Goal: Information Seeking & Learning: Learn about a topic

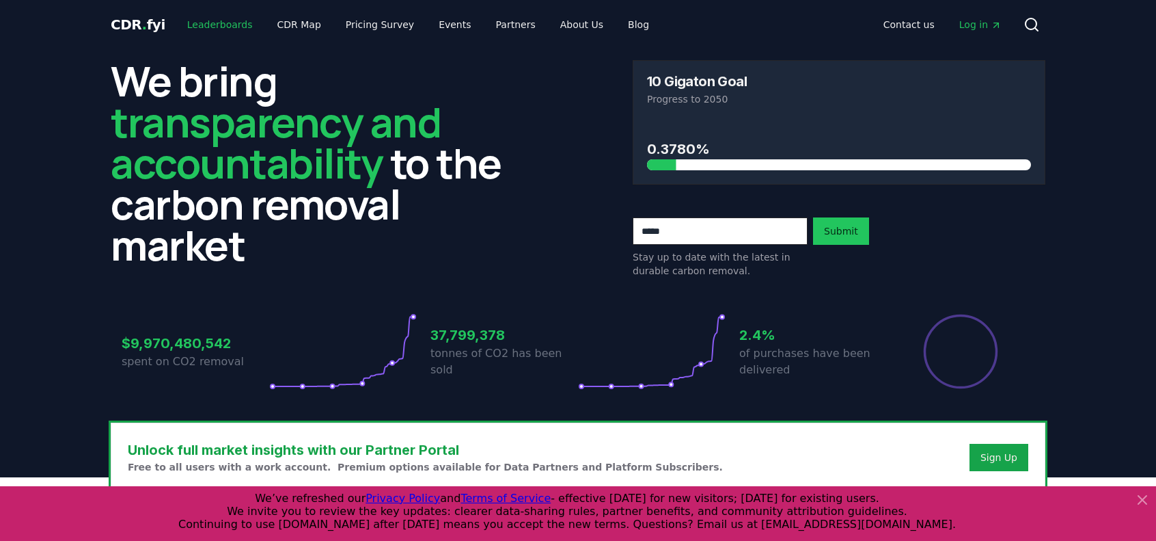
click at [231, 23] on link "Leaderboards" at bounding box center [219, 24] width 87 height 25
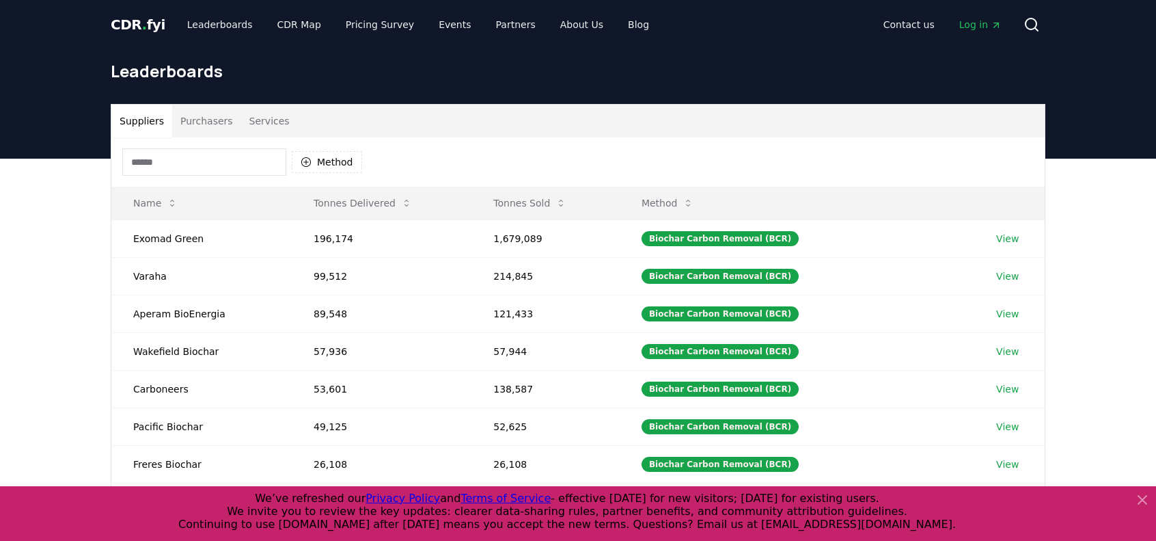
click at [223, 167] on input at bounding box center [204, 161] width 164 height 27
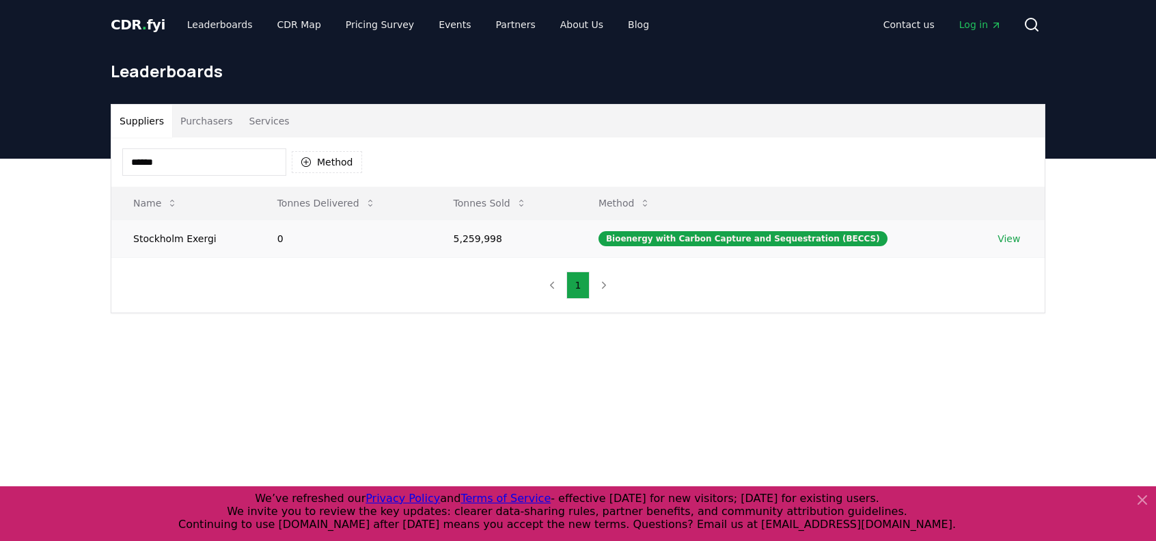
type input "******"
click at [183, 241] on td "Stockholm Exergi" at bounding box center [183, 238] width 144 height 38
click at [998, 241] on link "View" at bounding box center [1009, 239] width 23 height 14
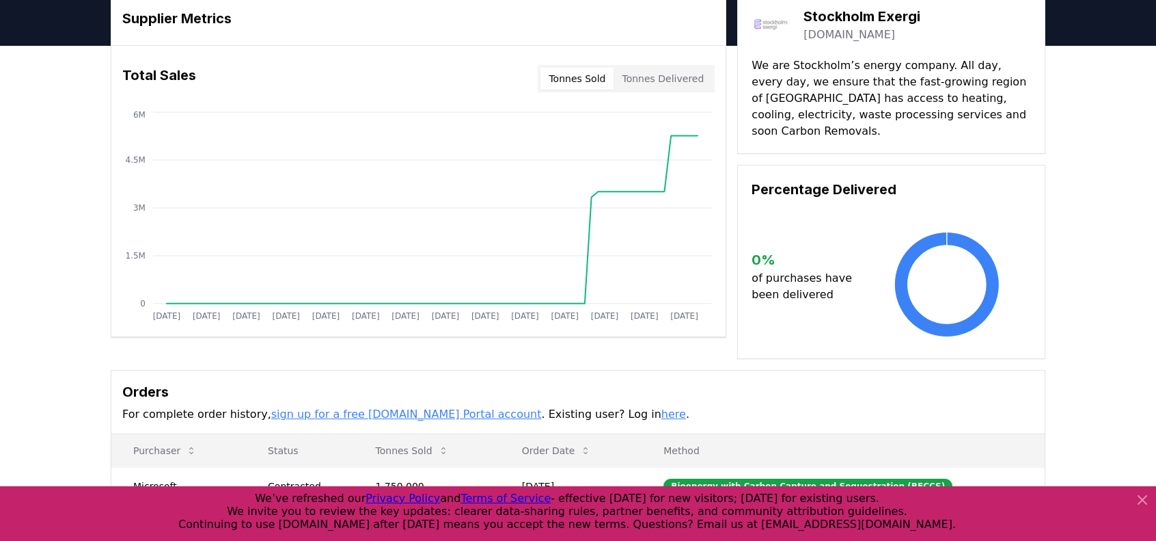
scroll to position [205, 0]
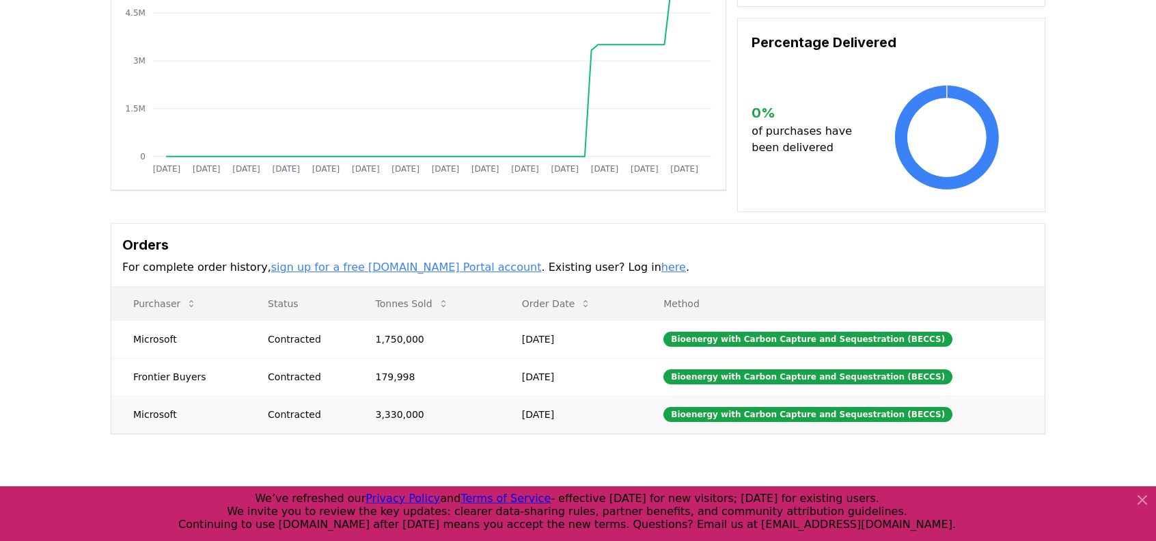
drag, startPoint x: 123, startPoint y: 314, endPoint x: 608, endPoint y: 394, distance: 491.8
click at [608, 394] on tbody "Microsoft Contracted 1,750,000 [DATE] Bioenergy with Carbon Capture and Sequest…" at bounding box center [578, 376] width 934 height 113
click at [623, 398] on td "[DATE]" at bounding box center [571, 414] width 142 height 38
drag, startPoint x: 633, startPoint y: 396, endPoint x: 123, endPoint y: 314, distance: 516.5
click at [123, 320] on tbody "Microsoft Contracted 1,750,000 [DATE] Bioenergy with Carbon Capture and Sequest…" at bounding box center [578, 376] width 934 height 113
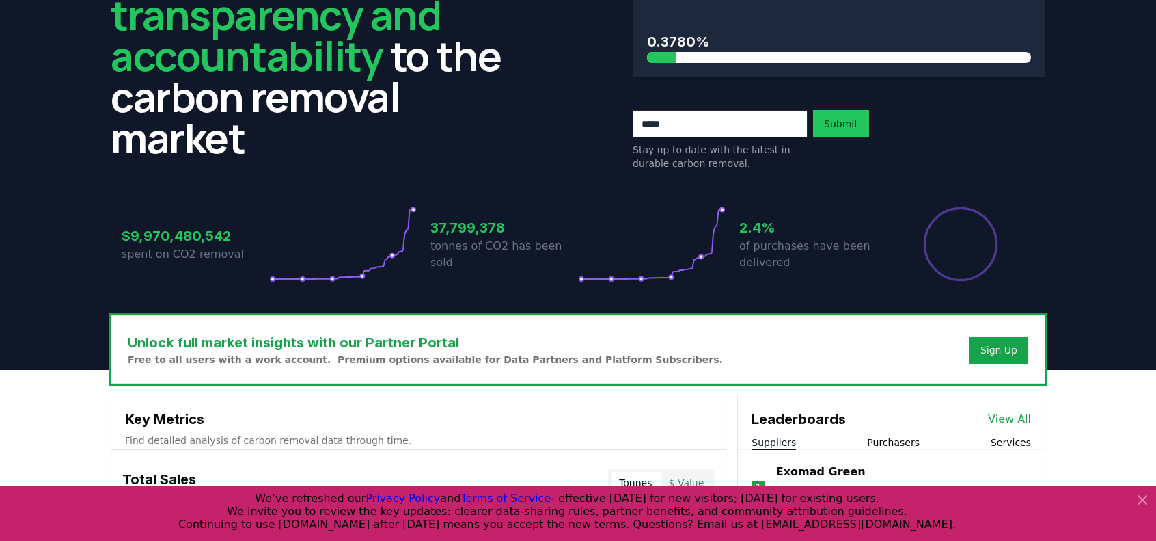
scroll to position [3, 0]
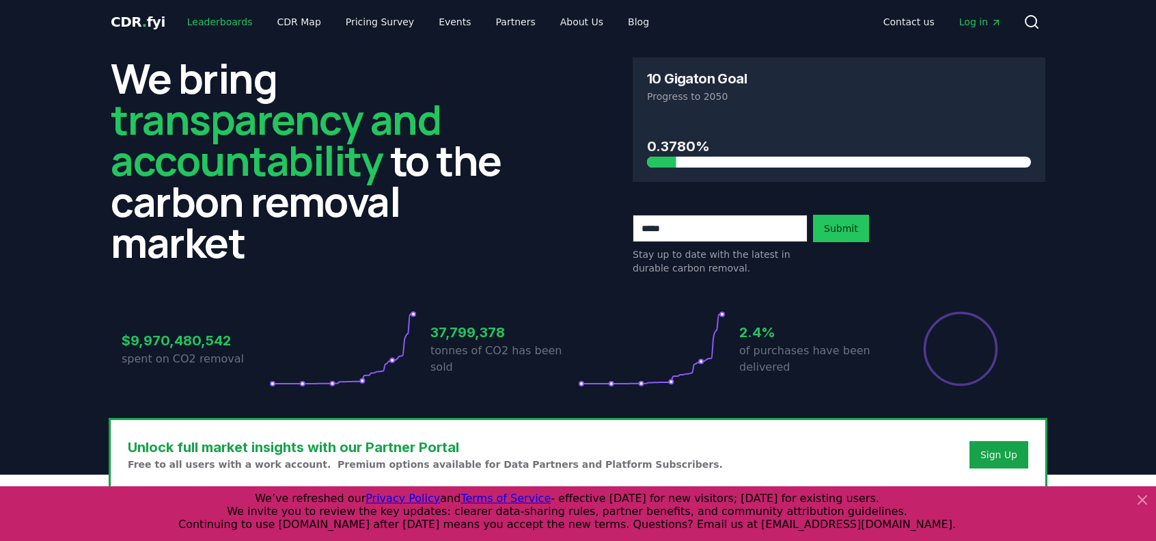
click at [200, 23] on link "Leaderboards" at bounding box center [219, 22] width 87 height 25
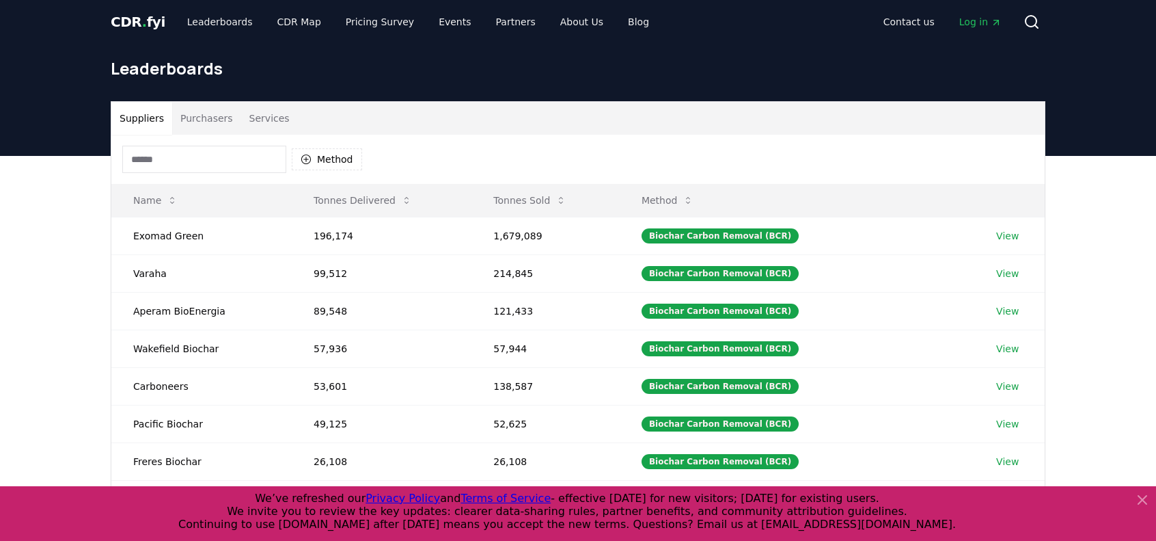
click at [199, 161] on input at bounding box center [204, 159] width 164 height 27
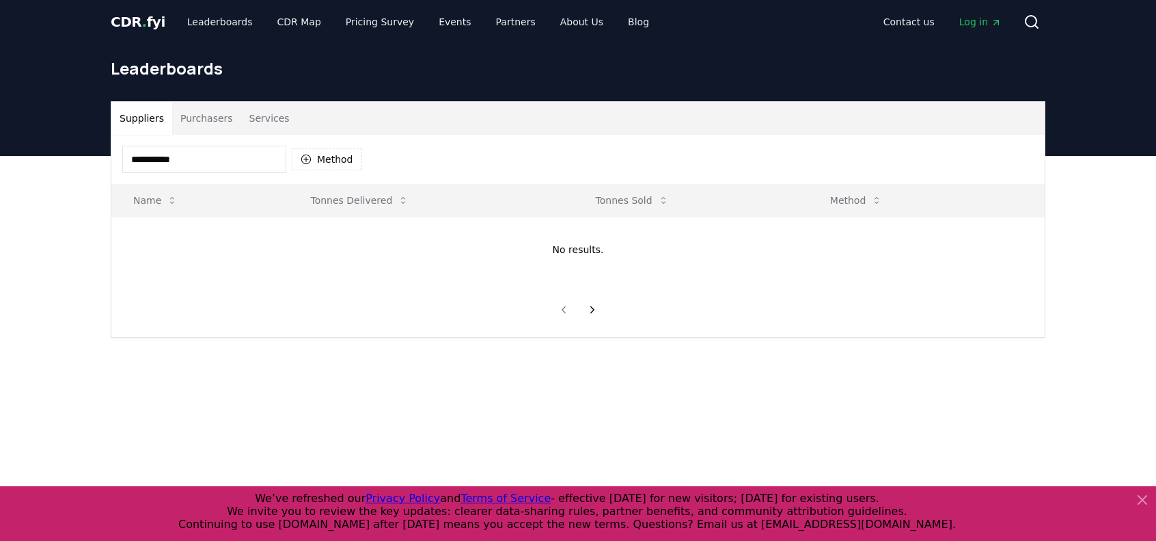
type input "**********"
